Goal: Purchase product/service

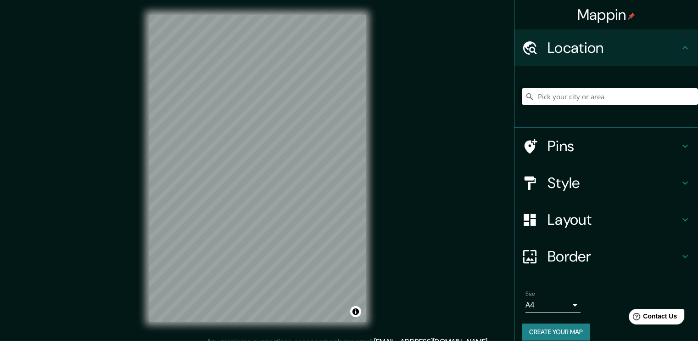
click at [624, 100] on input "Pick your city or area" at bounding box center [610, 96] width 176 height 17
type input "Huancayo, [GEOGRAPHIC_DATA], [GEOGRAPHIC_DATA]"
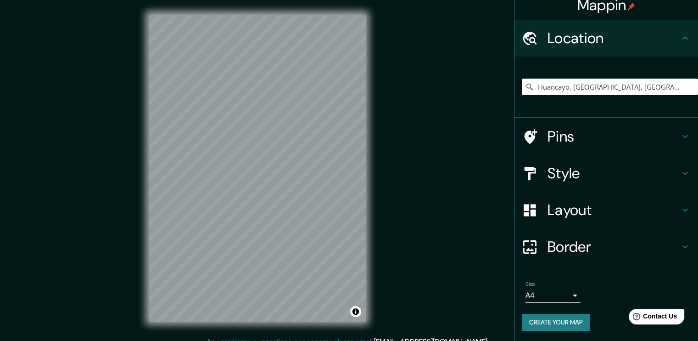
scroll to position [10, 0]
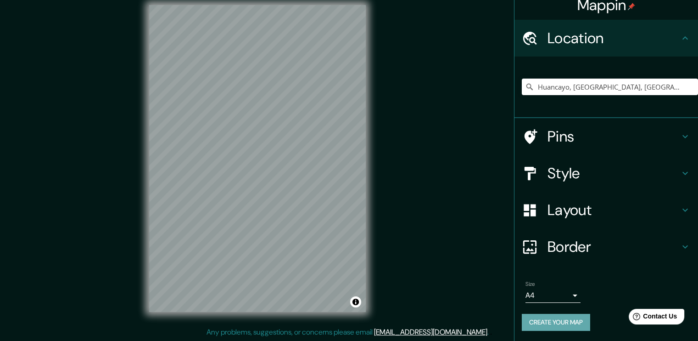
click at [563, 322] on button "Create your map" at bounding box center [556, 322] width 68 height 17
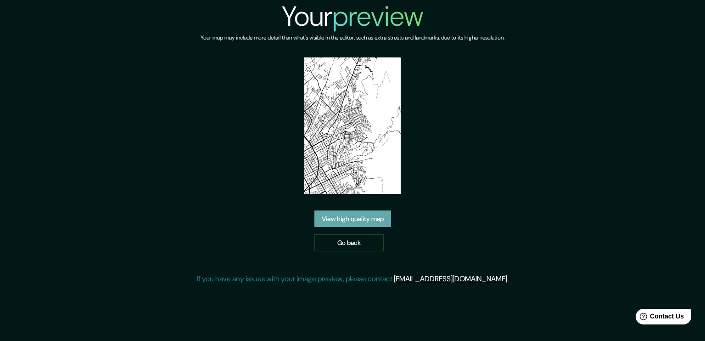
click at [358, 210] on link "View high quality map" at bounding box center [352, 218] width 77 height 17
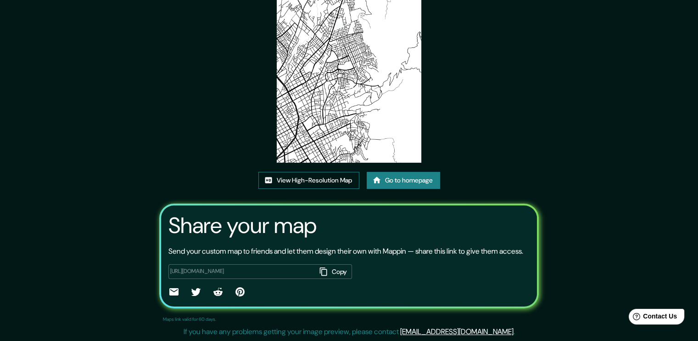
scroll to position [93, 0]
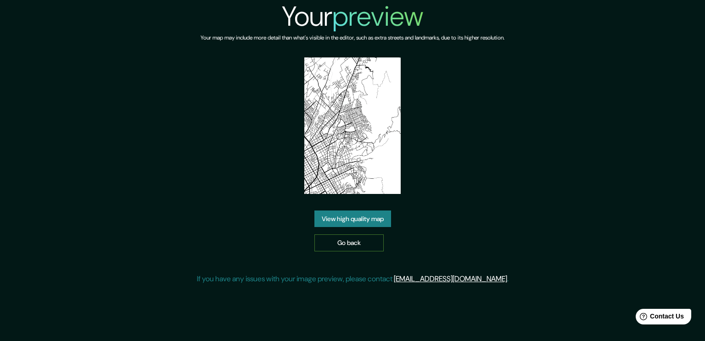
click at [319, 234] on link "Go back" at bounding box center [348, 242] width 69 height 17
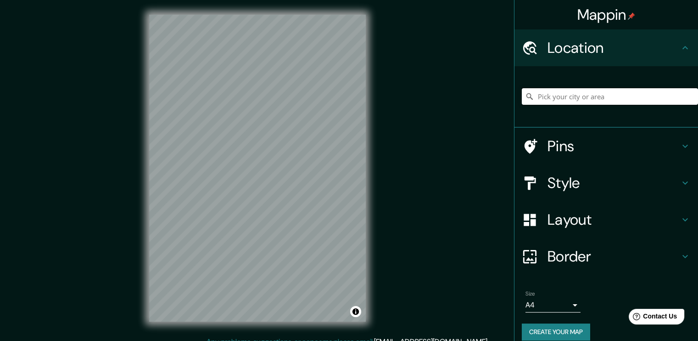
click at [591, 97] on input "Pick your city or area" at bounding box center [610, 96] width 176 height 17
click at [543, 97] on input "Pick your city or area" at bounding box center [610, 96] width 176 height 17
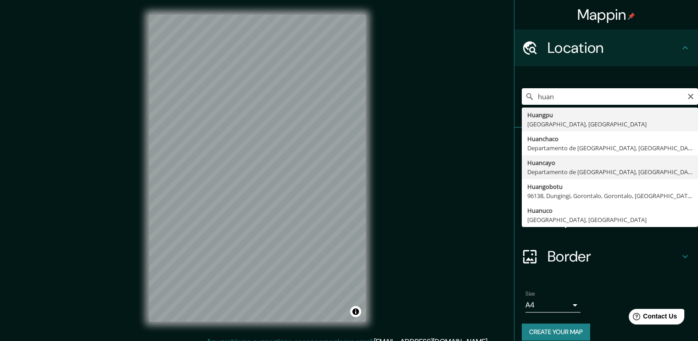
type input "Huancayo, [GEOGRAPHIC_DATA], [GEOGRAPHIC_DATA]"
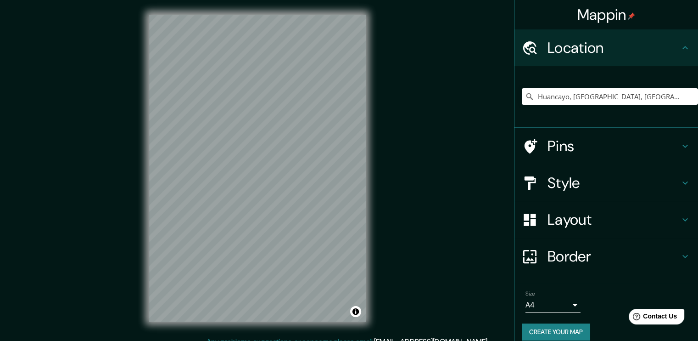
click at [680, 145] on icon at bounding box center [685, 145] width 11 height 11
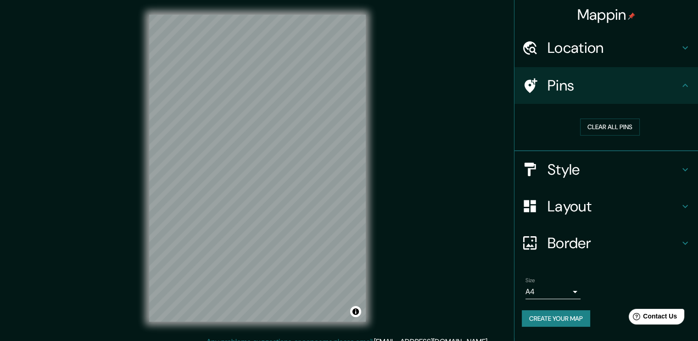
click at [685, 166] on icon at bounding box center [685, 169] width 11 height 11
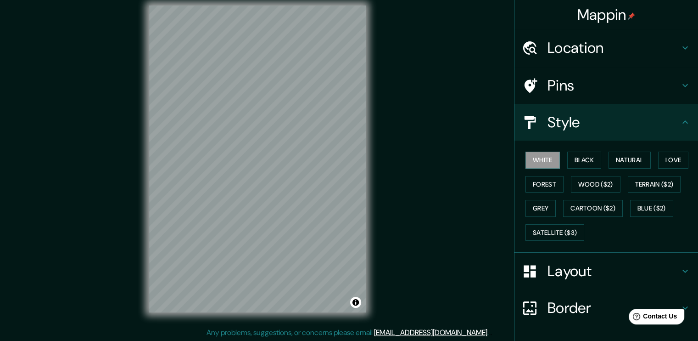
scroll to position [10, 0]
